Goal: Manage account settings

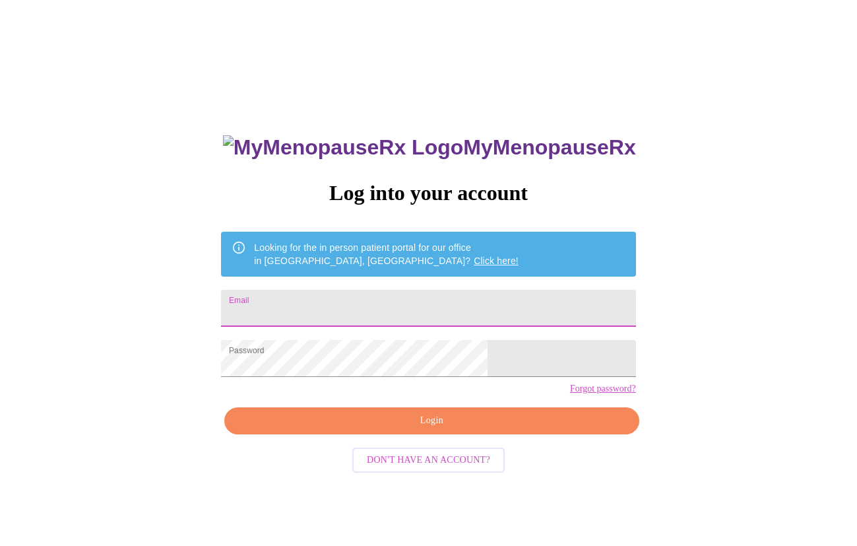
click at [403, 312] on input "Email" at bounding box center [428, 308] width 414 height 37
type input "[EMAIL_ADDRESS][DOMAIN_NAME]"
click at [418, 429] on span "Login" at bounding box center [432, 421] width 384 height 17
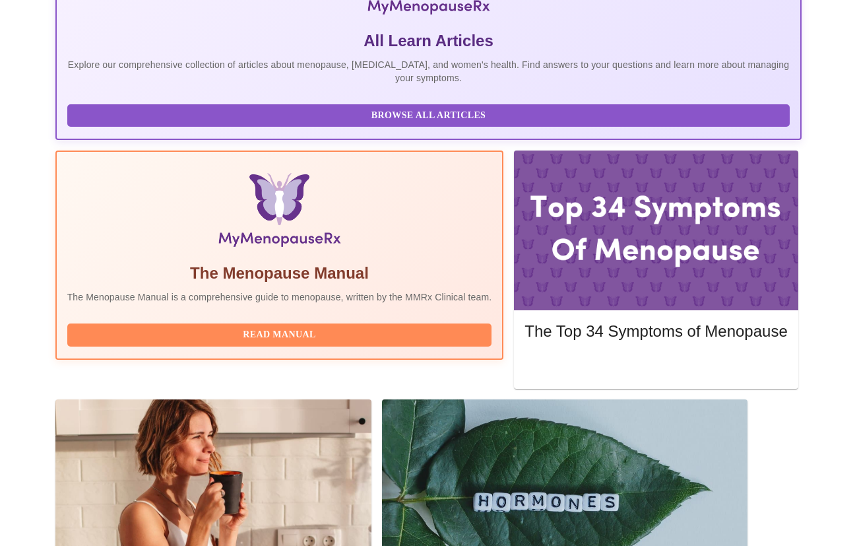
scroll to position [330, 0]
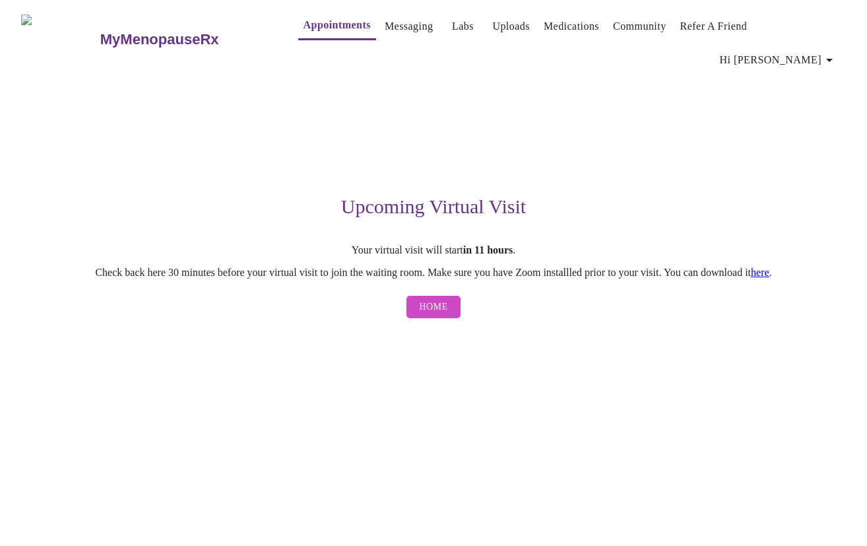
click at [430, 299] on span "Home" at bounding box center [434, 307] width 28 height 17
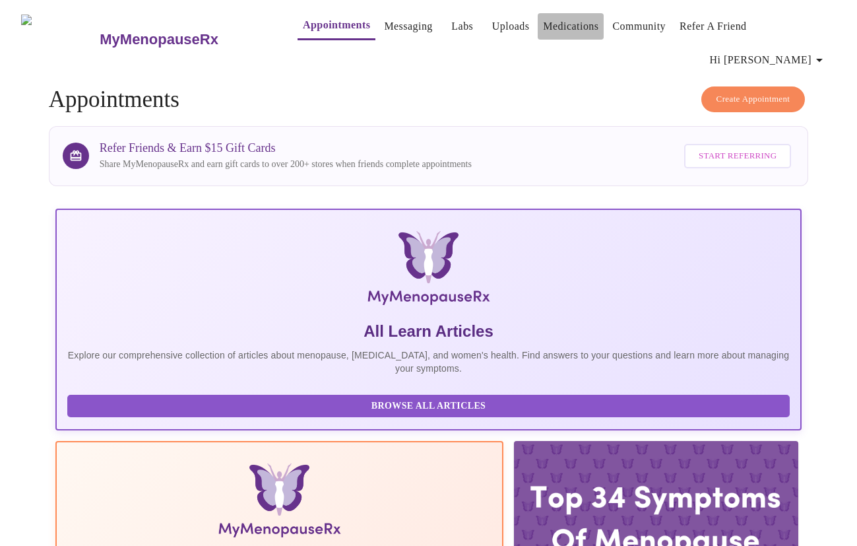
click at [554, 29] on link "Medications" at bounding box center [570, 26] width 55 height 18
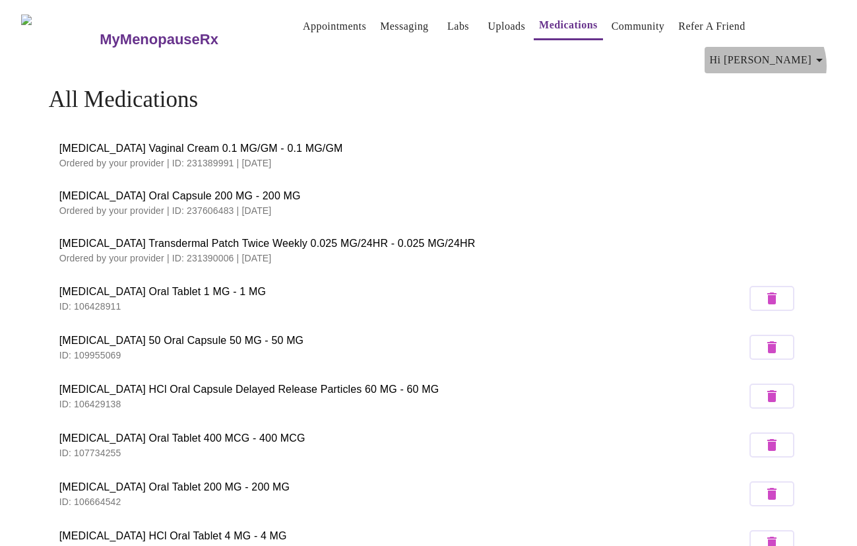
click at [819, 52] on icon "button" at bounding box center [820, 60] width 16 height 16
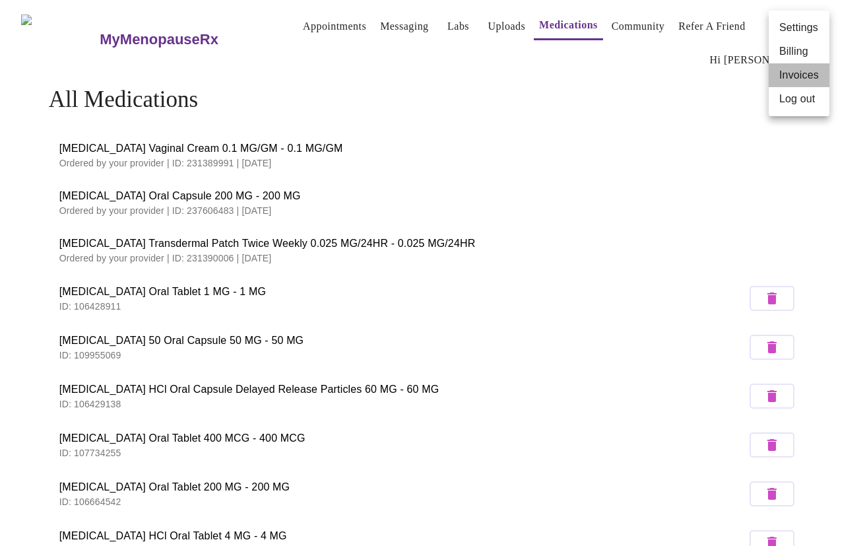
click at [803, 70] on li "Invoices" at bounding box center [799, 75] width 61 height 24
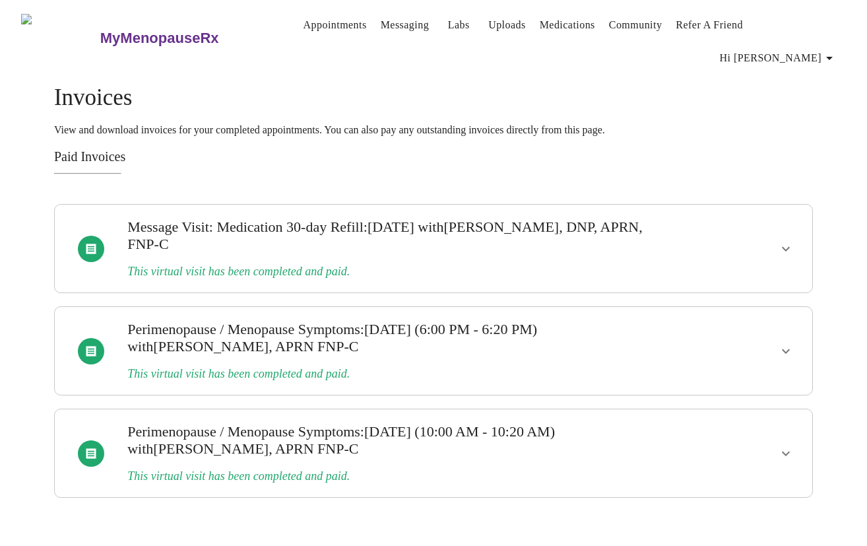
click at [465, 232] on h3 "Message Visit: Medication 30-day Refill : [DATE] with [PERSON_NAME], DNP, APRN,…" at bounding box center [396, 235] width 539 height 34
click at [783, 241] on icon "show more" at bounding box center [786, 249] width 16 height 16
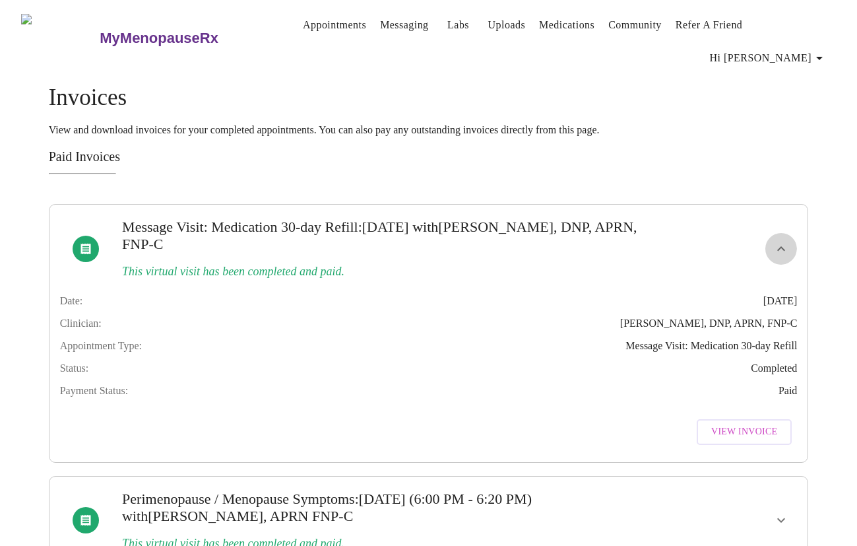
click at [783, 241] on icon "show more" at bounding box center [782, 249] width 16 height 16
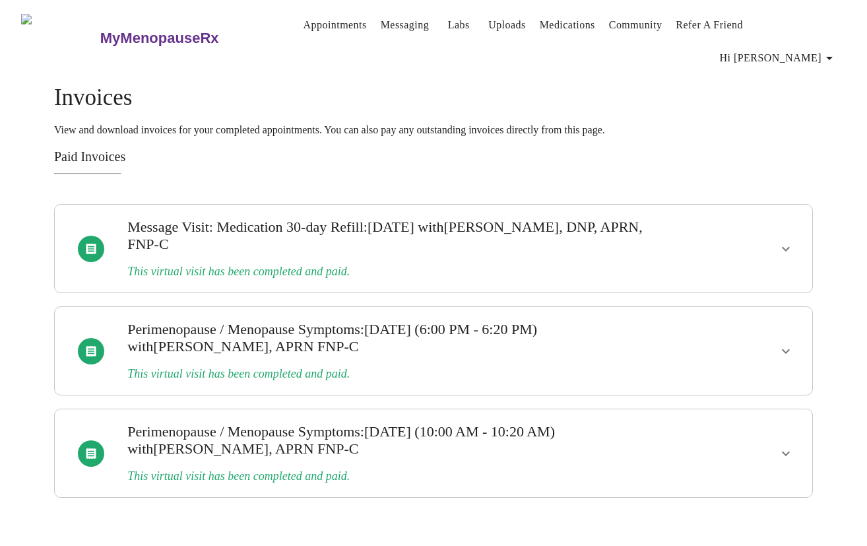
click at [792, 343] on icon "show more" at bounding box center [786, 351] width 16 height 16
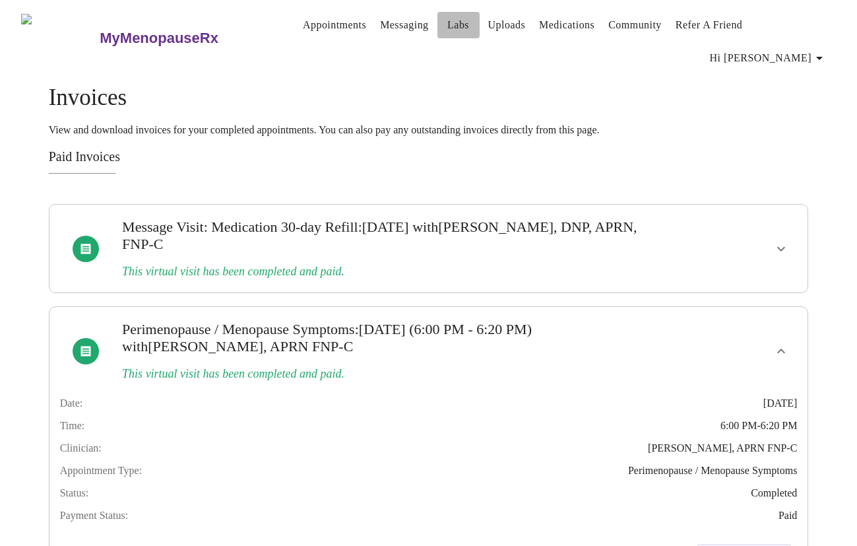
click at [447, 22] on link "Labs" at bounding box center [458, 25] width 22 height 18
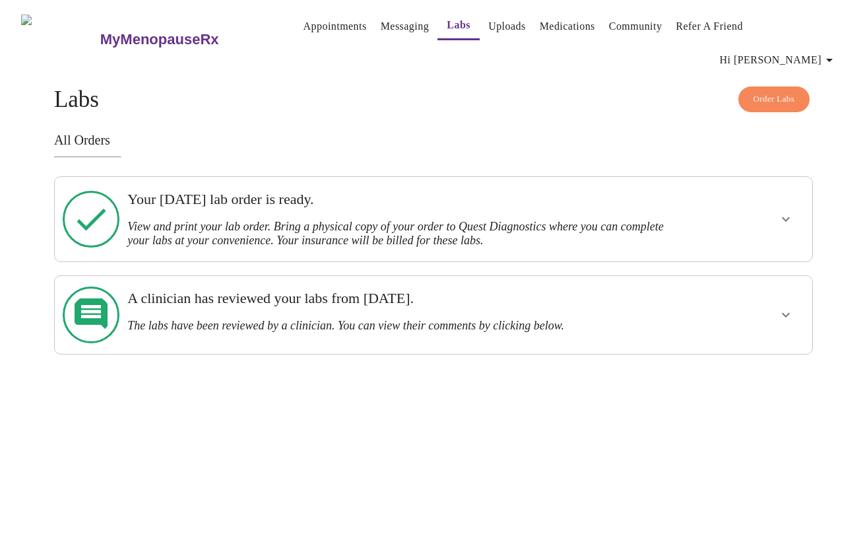
click at [488, 25] on link "Uploads" at bounding box center [507, 26] width 38 height 18
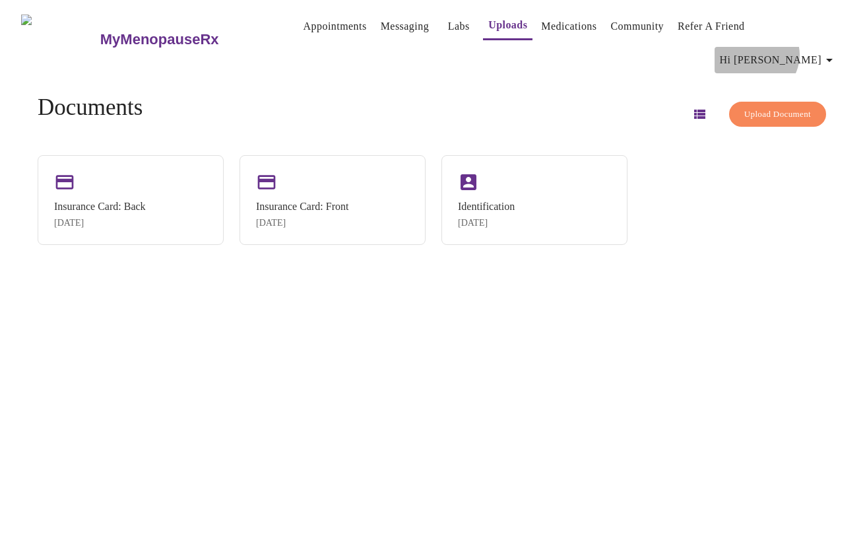
click at [810, 51] on span "Hi [PERSON_NAME]" at bounding box center [778, 60] width 117 height 18
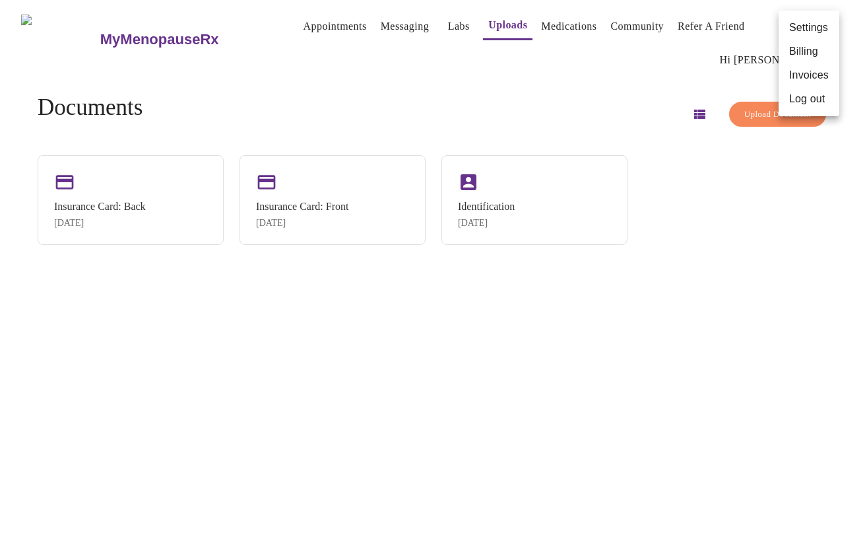
click at [809, 50] on li "Billing" at bounding box center [809, 52] width 61 height 24
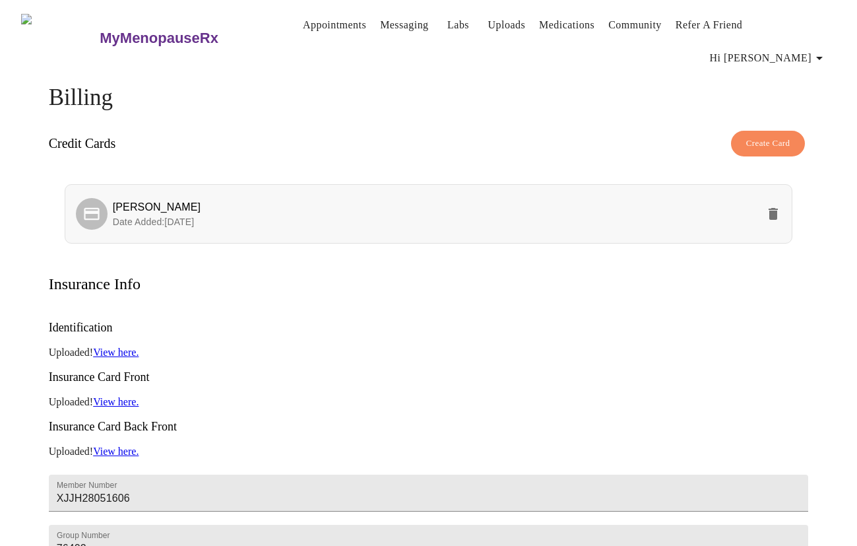
click at [279, 215] on p "Date Added: [DATE]" at bounding box center [436, 221] width 646 height 13
click at [102, 198] on div at bounding box center [92, 214] width 32 height 32
click at [381, 127] on div "Credit Cards Create Card" at bounding box center [429, 143] width 760 height 39
click at [178, 216] on span "Date Added: [DATE]" at bounding box center [154, 221] width 82 height 11
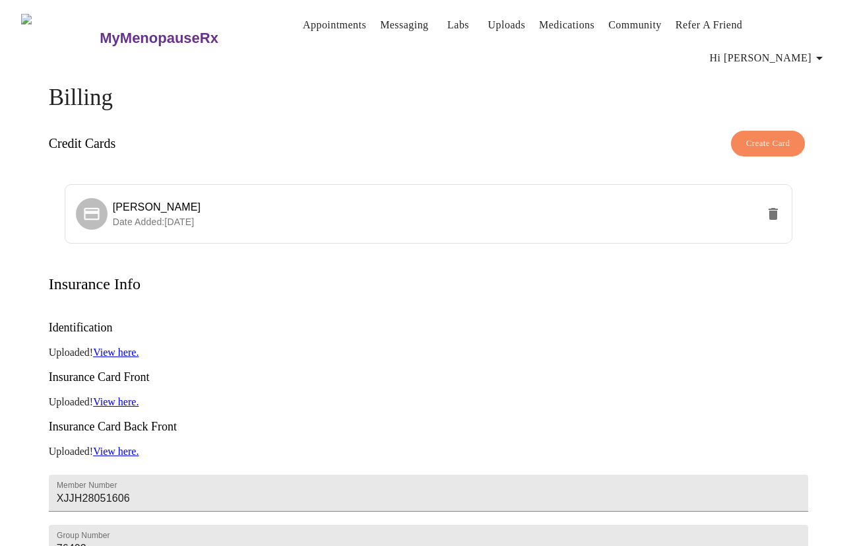
click at [314, 321] on h3 "Identification" at bounding box center [429, 328] width 760 height 14
click at [772, 136] on span "Create Card" at bounding box center [768, 143] width 44 height 15
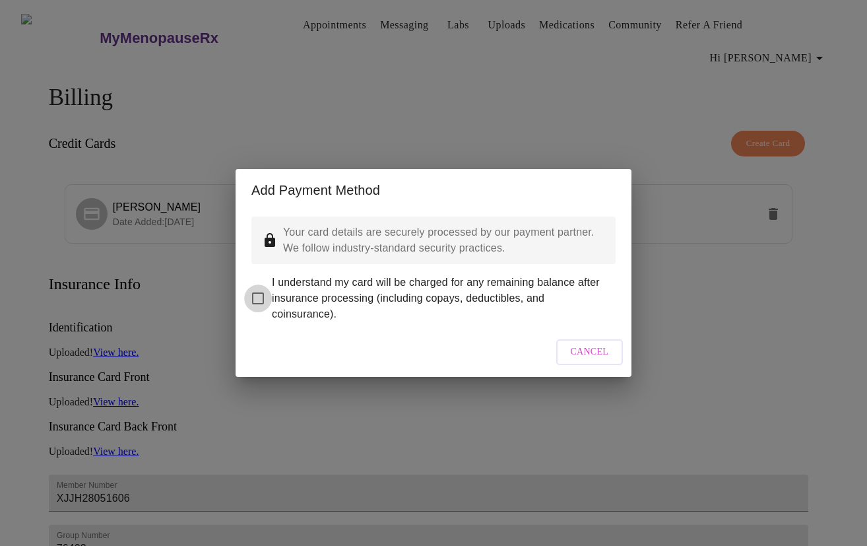
click at [253, 288] on input "I understand my card will be charged for any remaining balance after insurance …" at bounding box center [258, 298] width 28 height 28
checkbox input "true"
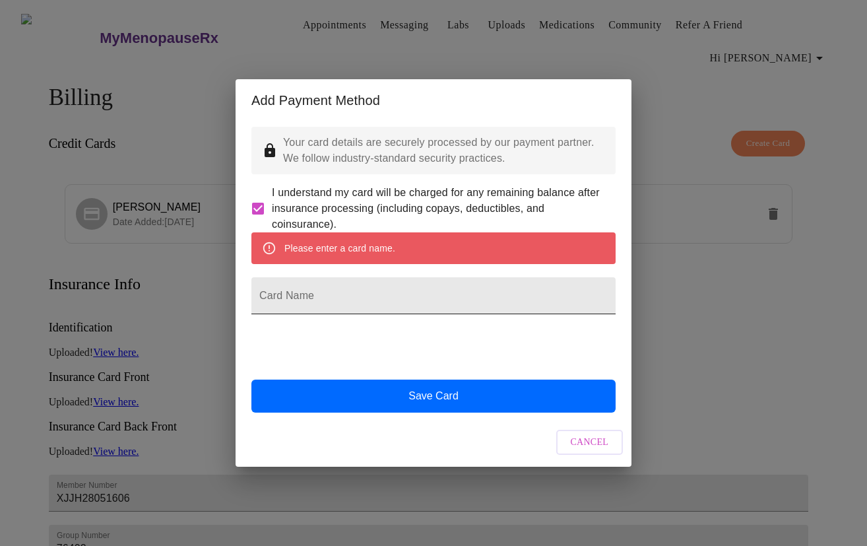
click at [416, 295] on input "Card Name" at bounding box center [433, 295] width 364 height 37
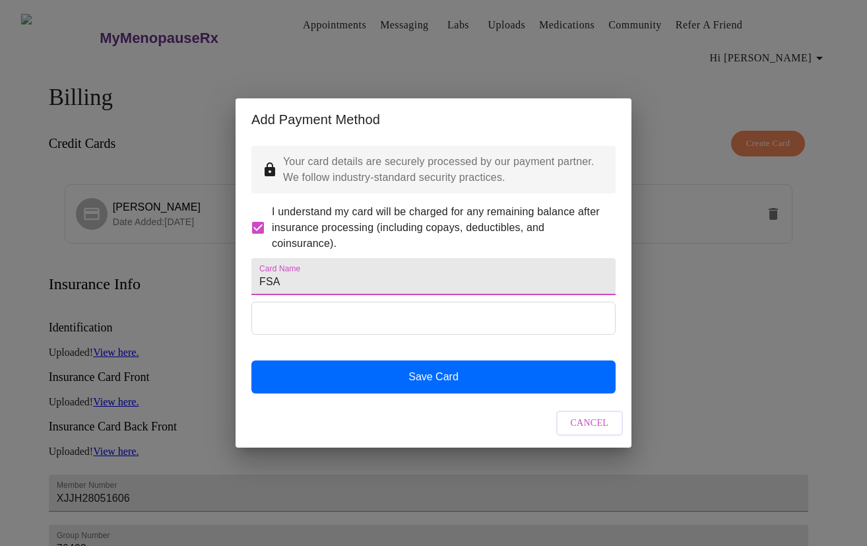
type input "FSA"
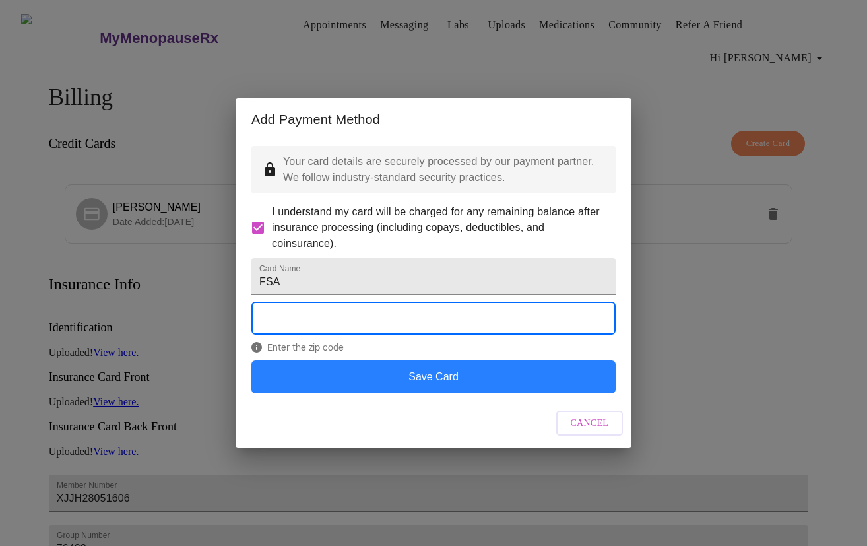
click at [455, 393] on button "Save Card" at bounding box center [433, 376] width 364 height 33
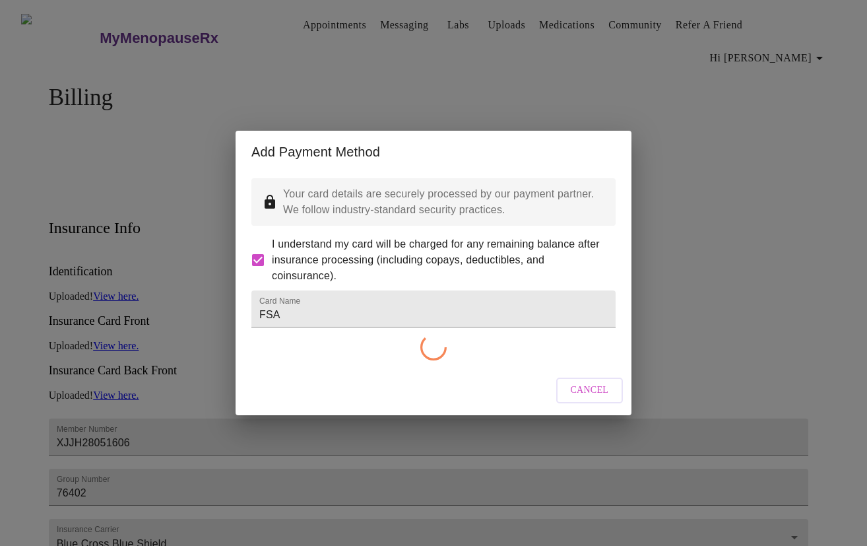
checkbox input "false"
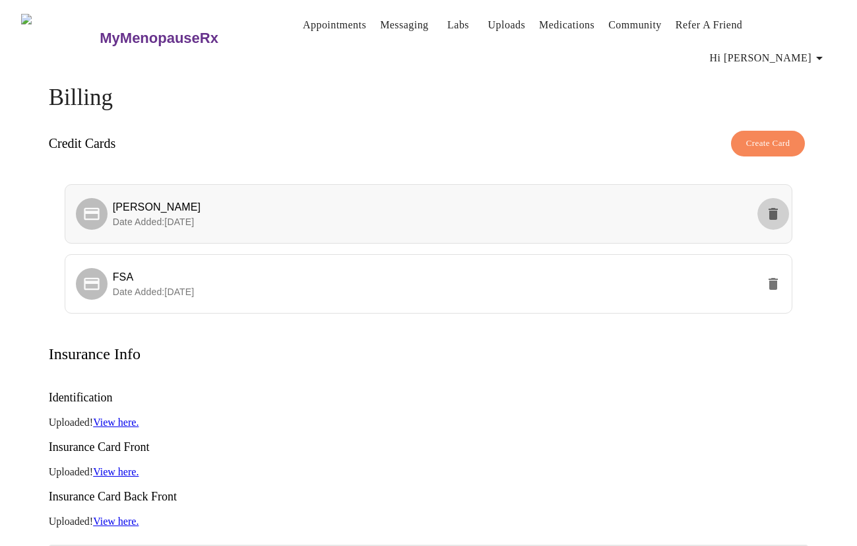
click at [778, 206] on icon "delete" at bounding box center [774, 214] width 16 height 16
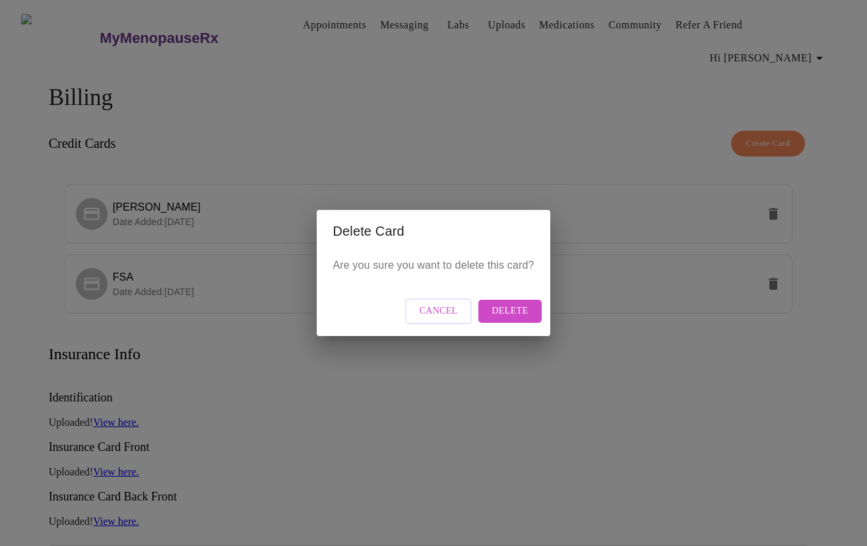
click at [515, 317] on span "Delete" at bounding box center [510, 311] width 36 height 17
click at [502, 312] on span "Delete" at bounding box center [510, 311] width 36 height 17
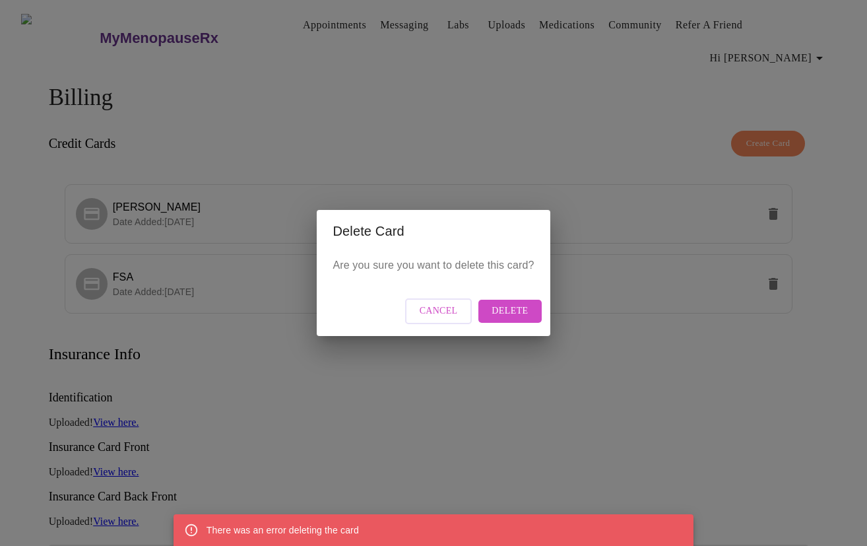
click at [447, 311] on span "Cancel" at bounding box center [439, 311] width 38 height 17
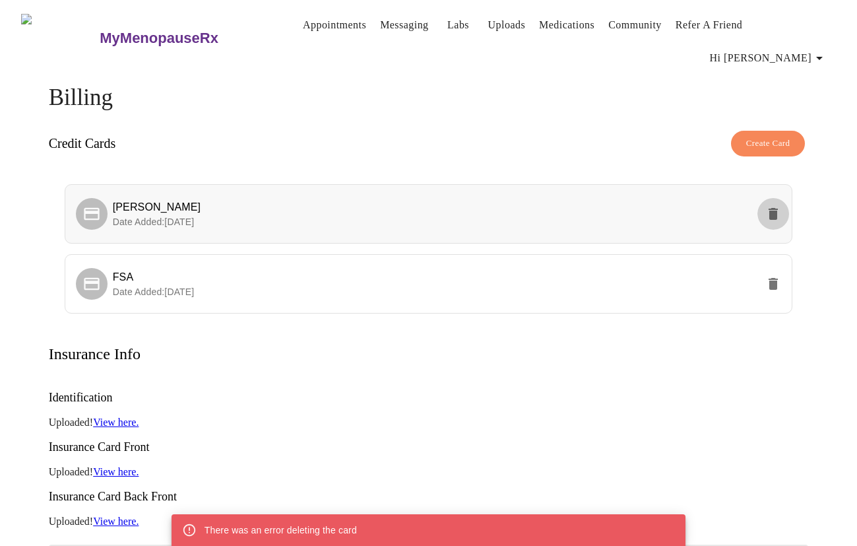
click at [776, 208] on icon "delete" at bounding box center [773, 214] width 9 height 12
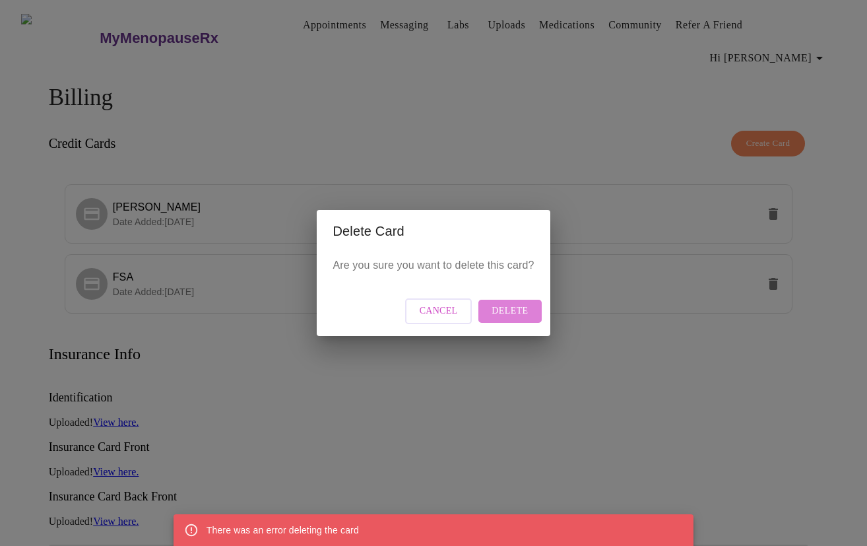
click at [525, 315] on span "Delete" at bounding box center [510, 311] width 36 height 17
click at [667, 276] on div "Delete Card Are you sure you want to delete this card? Cancel Delete" at bounding box center [433, 273] width 867 height 546
click at [453, 310] on span "Cancel" at bounding box center [439, 311] width 38 height 17
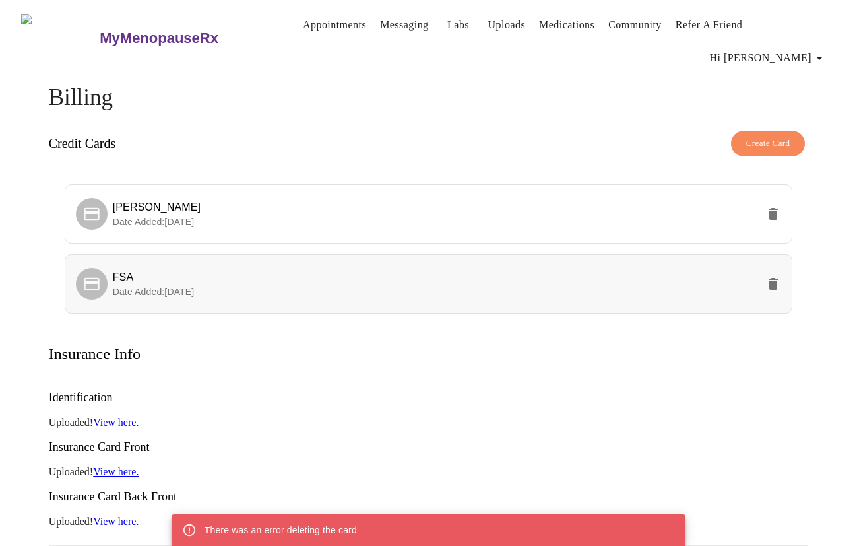
click at [317, 281] on li "FSA Date Added: [DATE]" at bounding box center [429, 283] width 729 height 59
drag, startPoint x: 166, startPoint y: 267, endPoint x: 181, endPoint y: 167, distance: 100.7
click at [181, 179] on ul "[PERSON_NAME] Date Added: [DATE] FSA Date Added: [DATE]" at bounding box center [429, 254] width 729 height 150
click at [279, 269] on span "FSA" at bounding box center [436, 277] width 646 height 16
click at [770, 208] on icon "delete" at bounding box center [773, 214] width 9 height 12
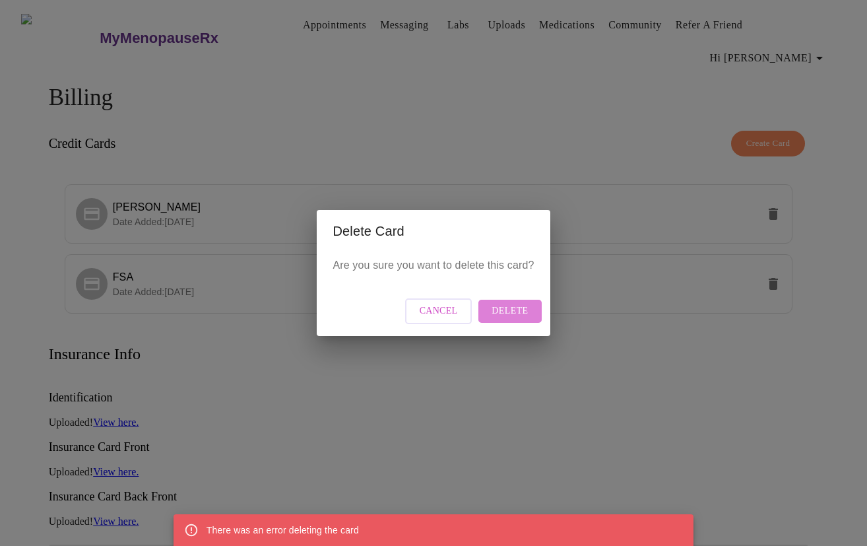
click at [517, 311] on span "Delete" at bounding box center [510, 311] width 36 height 17
click at [217, 291] on div "Delete Card Are you sure you want to delete this card? Cancel Delete" at bounding box center [433, 273] width 867 height 546
click at [75, 73] on div "Delete Card Are you sure you want to delete this card? Cancel Delete" at bounding box center [433, 273] width 867 height 546
click at [448, 313] on span "Cancel" at bounding box center [439, 311] width 38 height 17
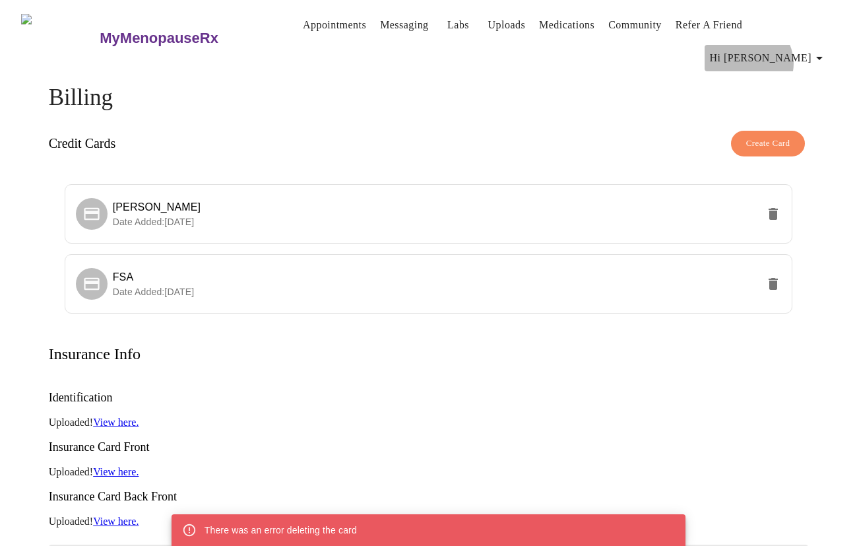
click at [802, 49] on span "Hi [PERSON_NAME]" at bounding box center [768, 58] width 117 height 18
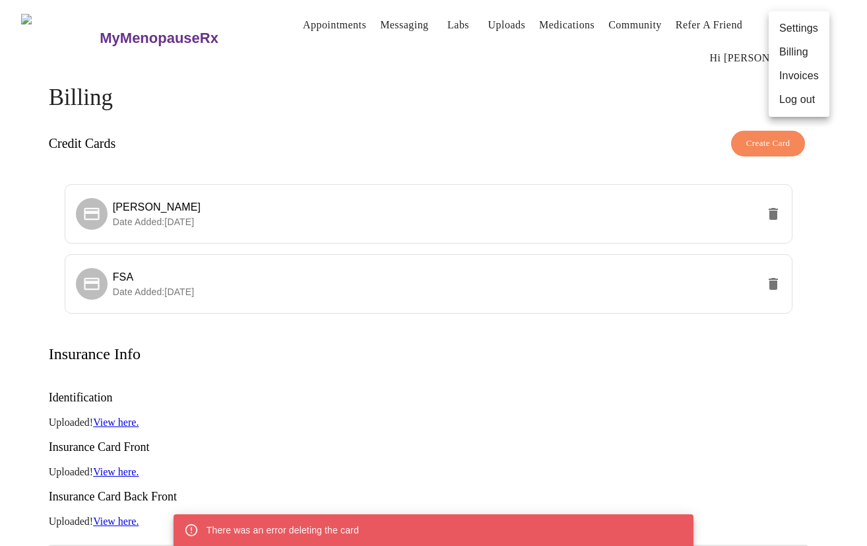
click at [800, 55] on li "Billing" at bounding box center [799, 52] width 61 height 24
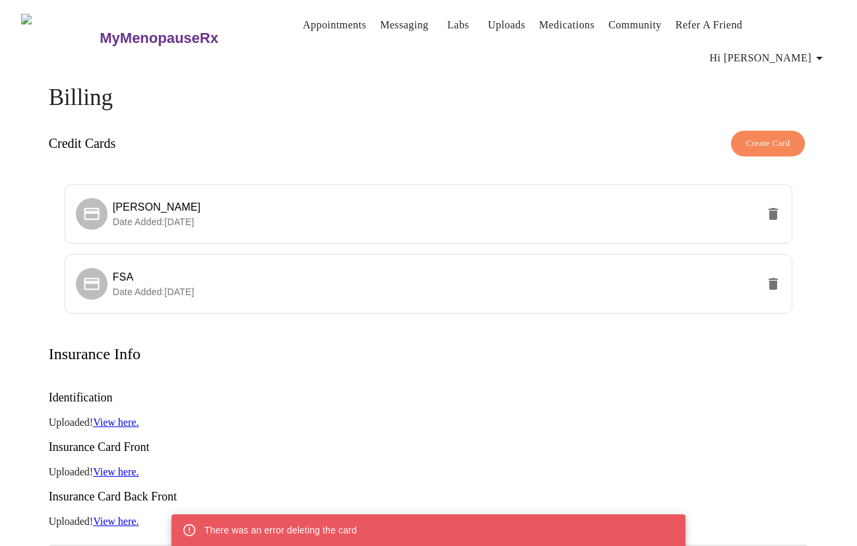
click at [447, 25] on link "Labs" at bounding box center [458, 25] width 22 height 18
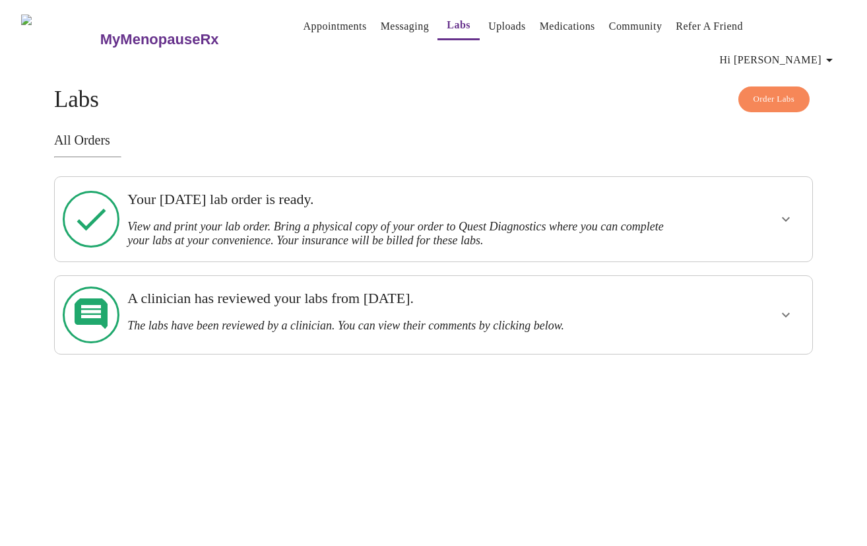
click at [822, 51] on span "Hi [PERSON_NAME]" at bounding box center [778, 60] width 117 height 18
click at [805, 47] on li "Billing" at bounding box center [809, 52] width 61 height 24
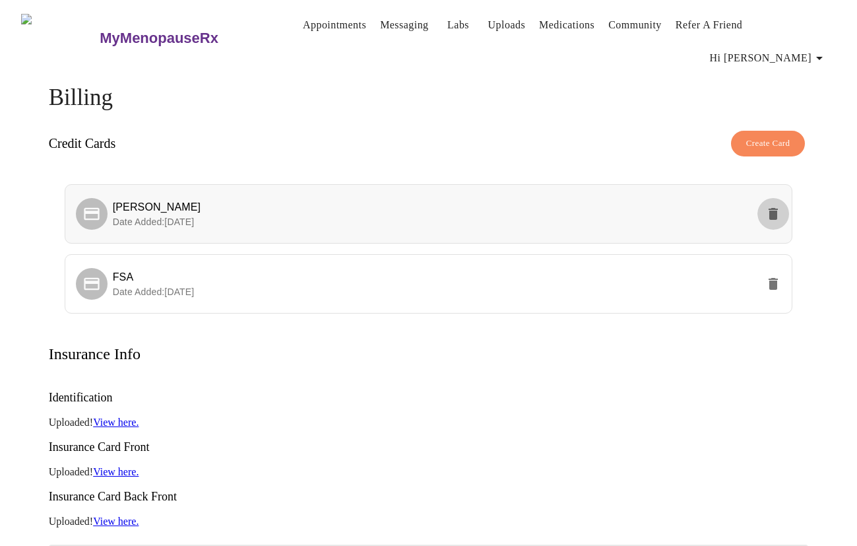
click at [783, 198] on button "delete" at bounding box center [774, 214] width 32 height 32
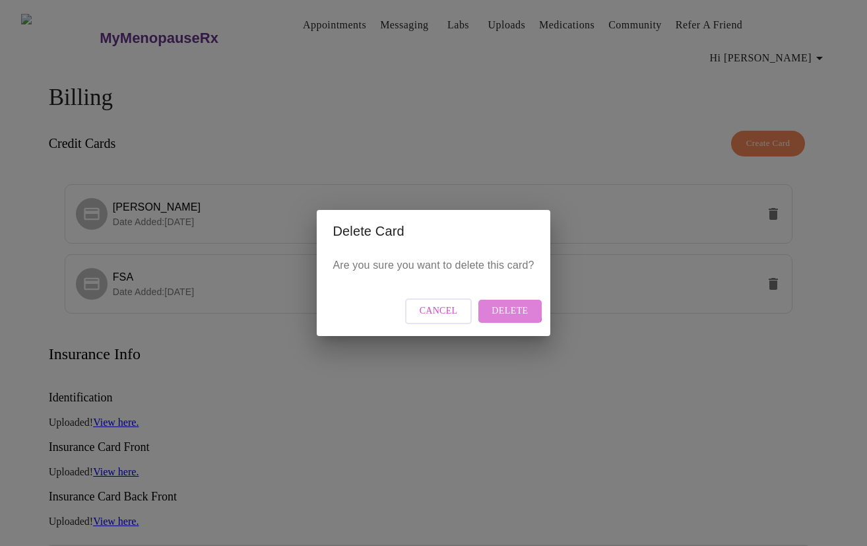
click at [491, 303] on button "Delete" at bounding box center [510, 311] width 63 height 23
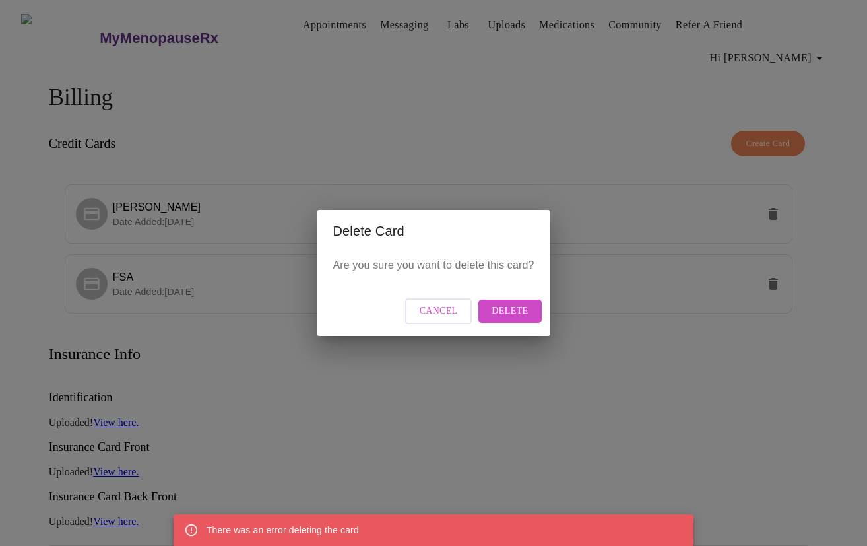
click at [467, 460] on div "Delete Card Are you sure you want to delete this card? Cancel Delete" at bounding box center [433, 273] width 867 height 546
click at [453, 302] on button "Cancel" at bounding box center [438, 311] width 67 height 26
